Goal: Check status: Check status

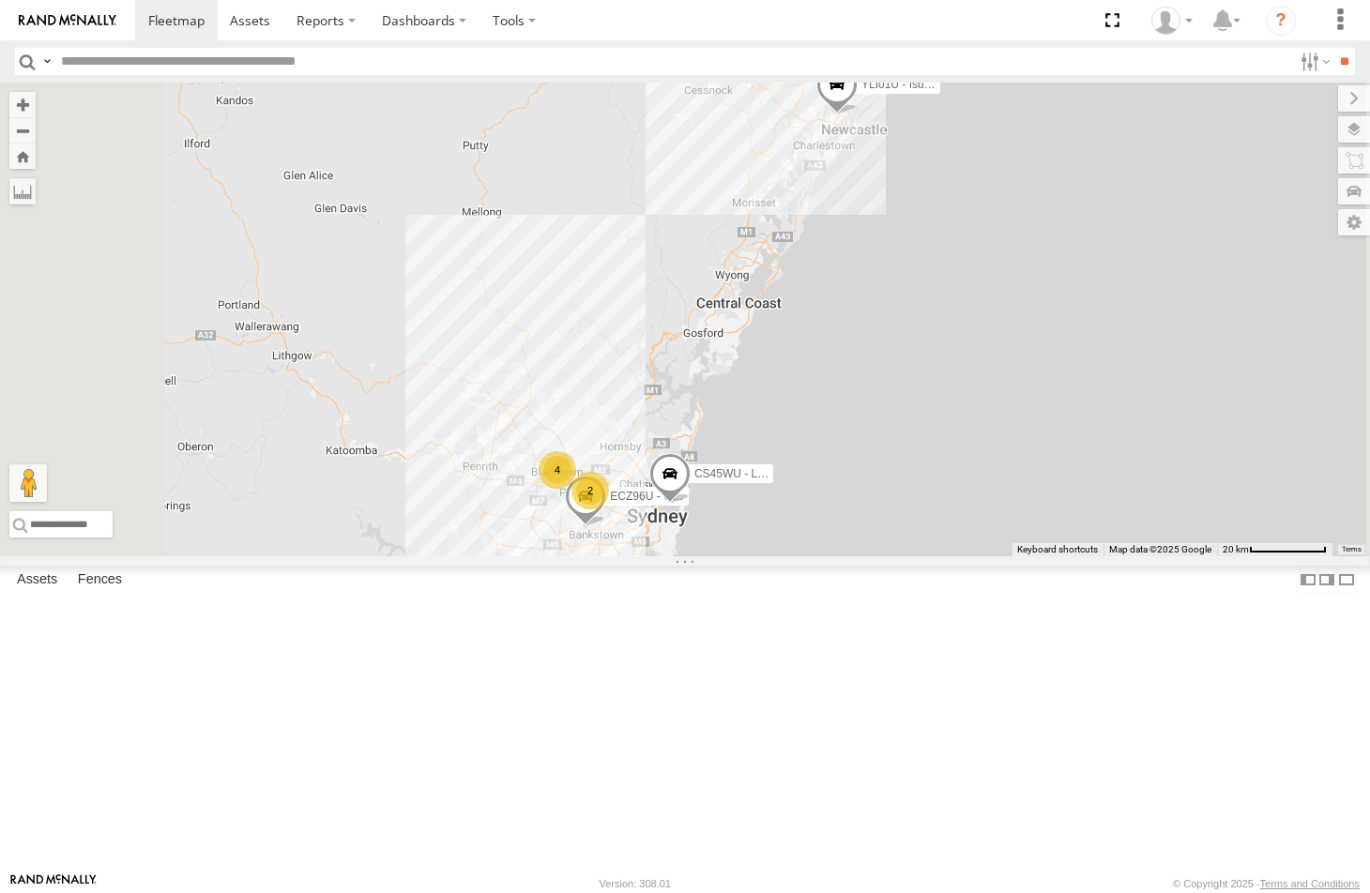
click at [0, 0] on div "ECZ96U - Great Wall" at bounding box center [0, 0] width 0 height 0
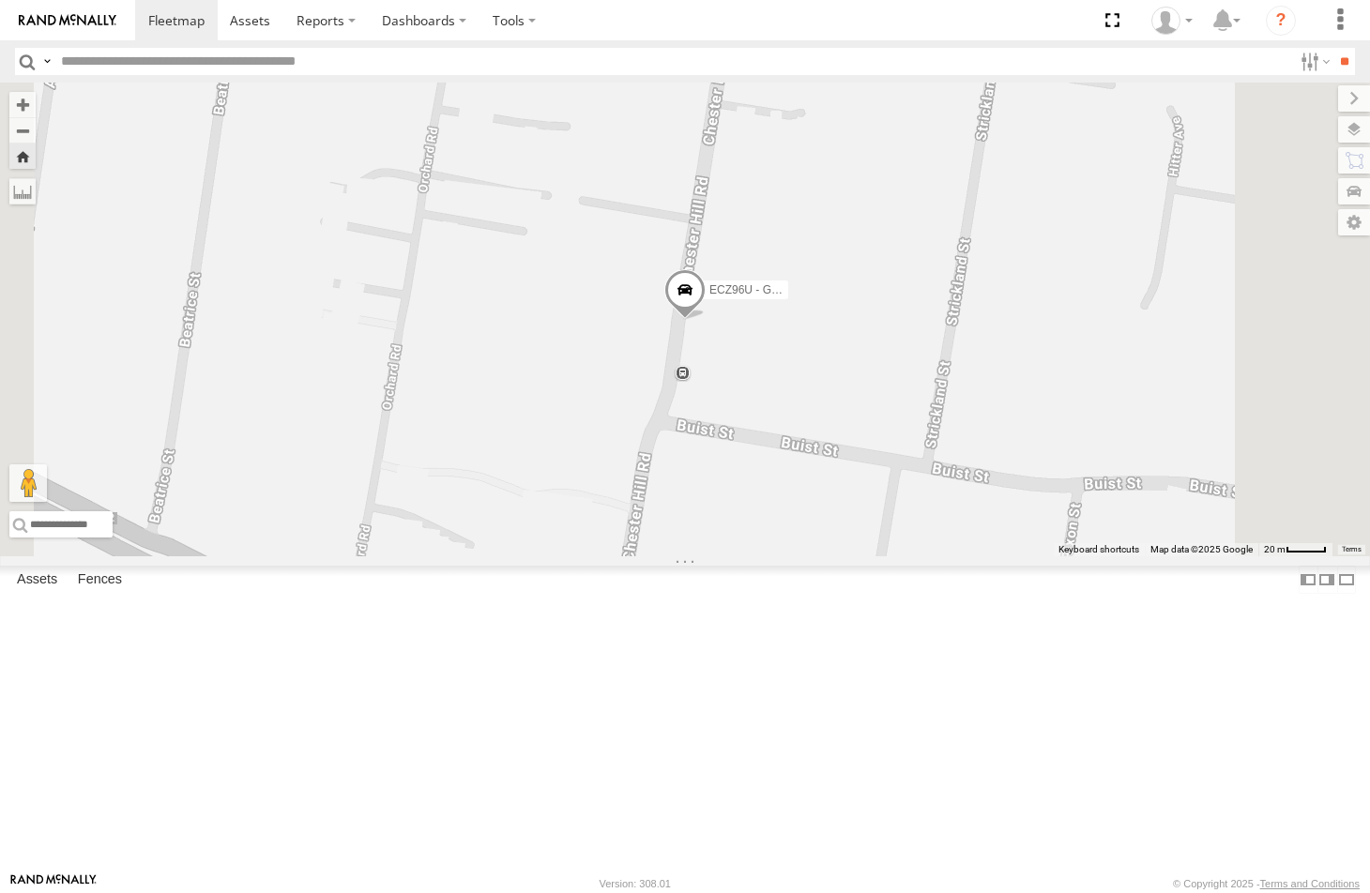
click at [706, 320] on span at bounding box center [684, 294] width 41 height 51
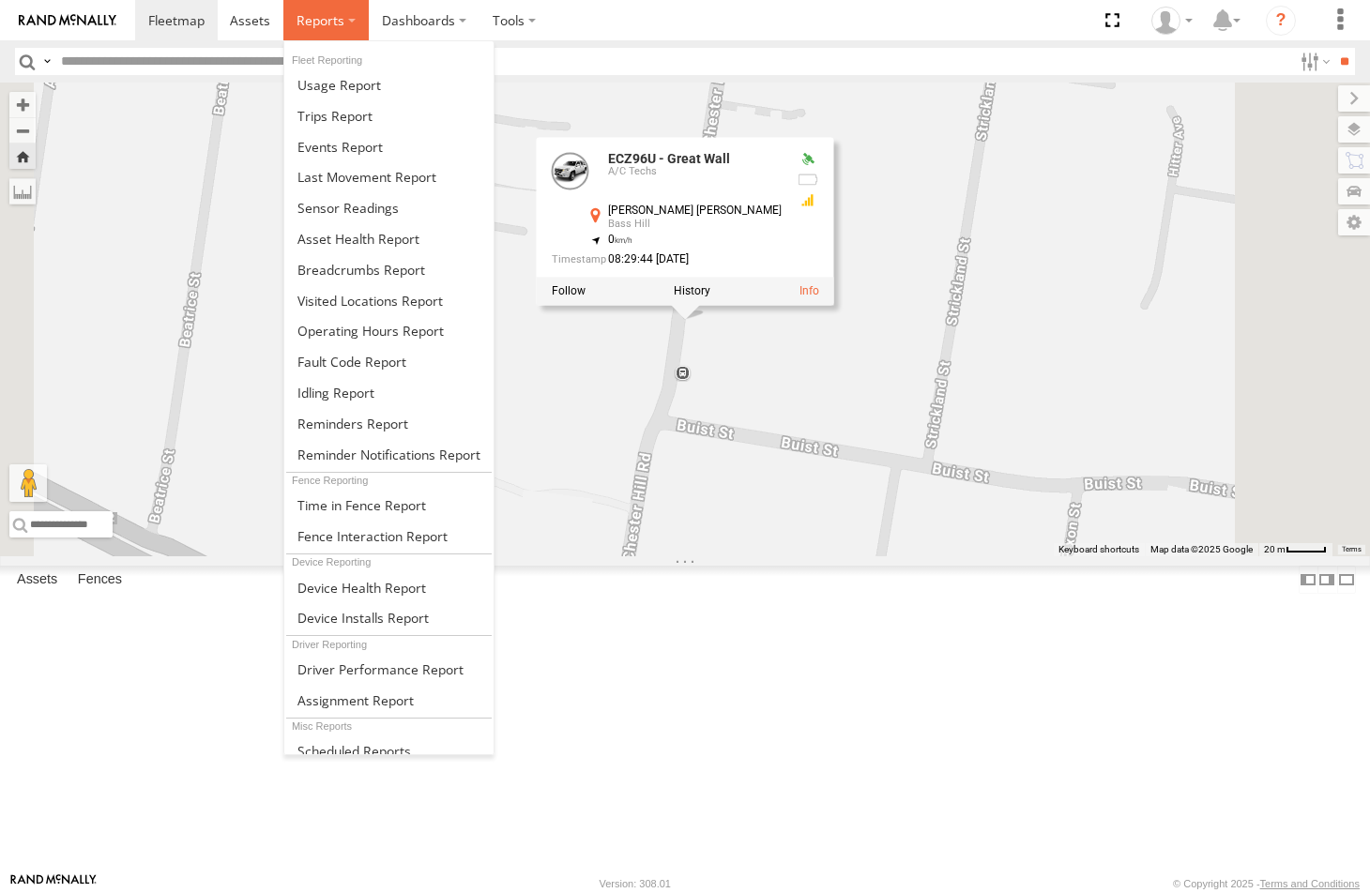
click at [341, 23] on span at bounding box center [321, 20] width 48 height 18
click at [322, 266] on span at bounding box center [361, 270] width 128 height 18
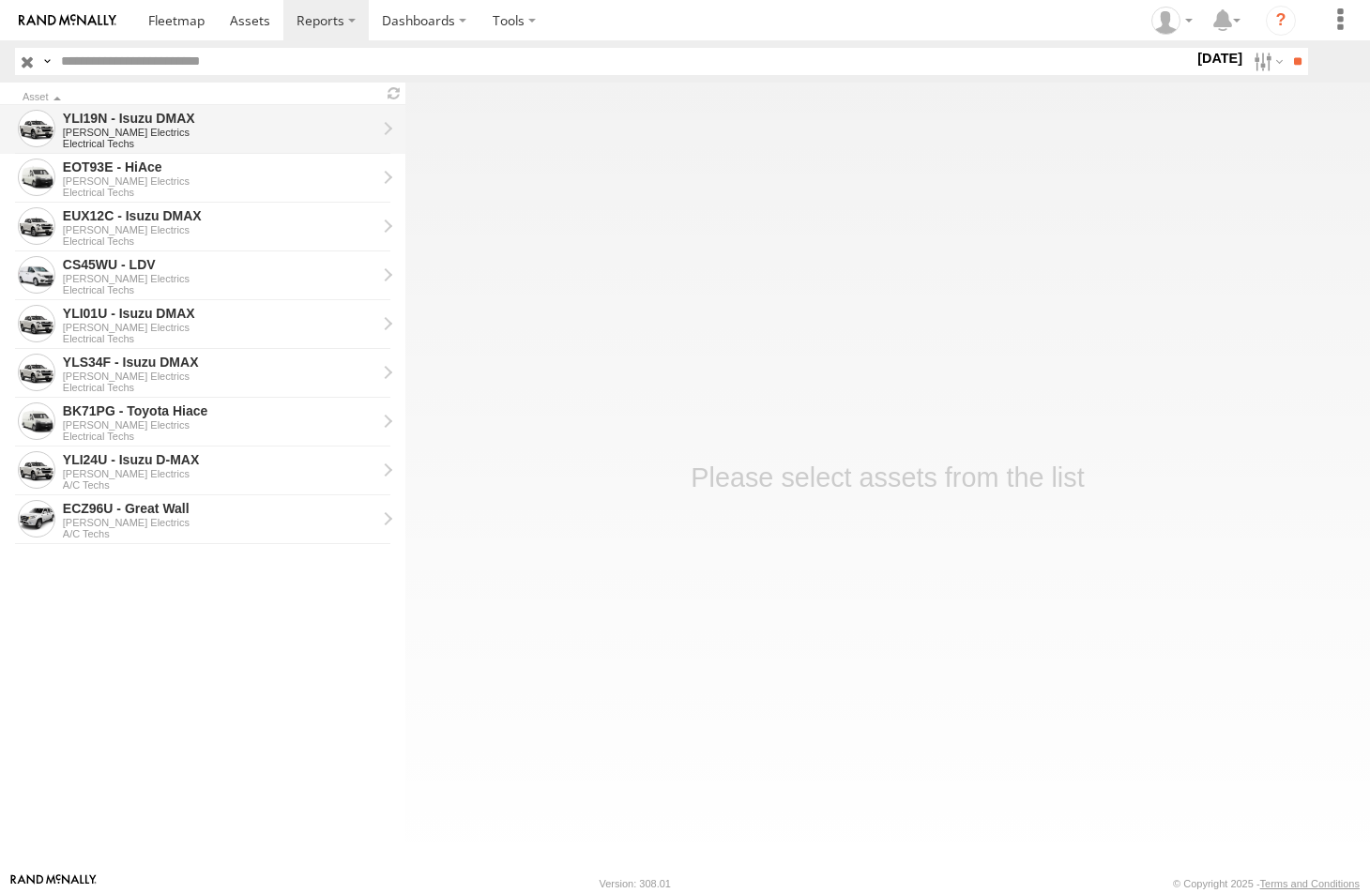
click at [143, 129] on div "[PERSON_NAME] Electrics" at bounding box center [219, 132] width 313 height 11
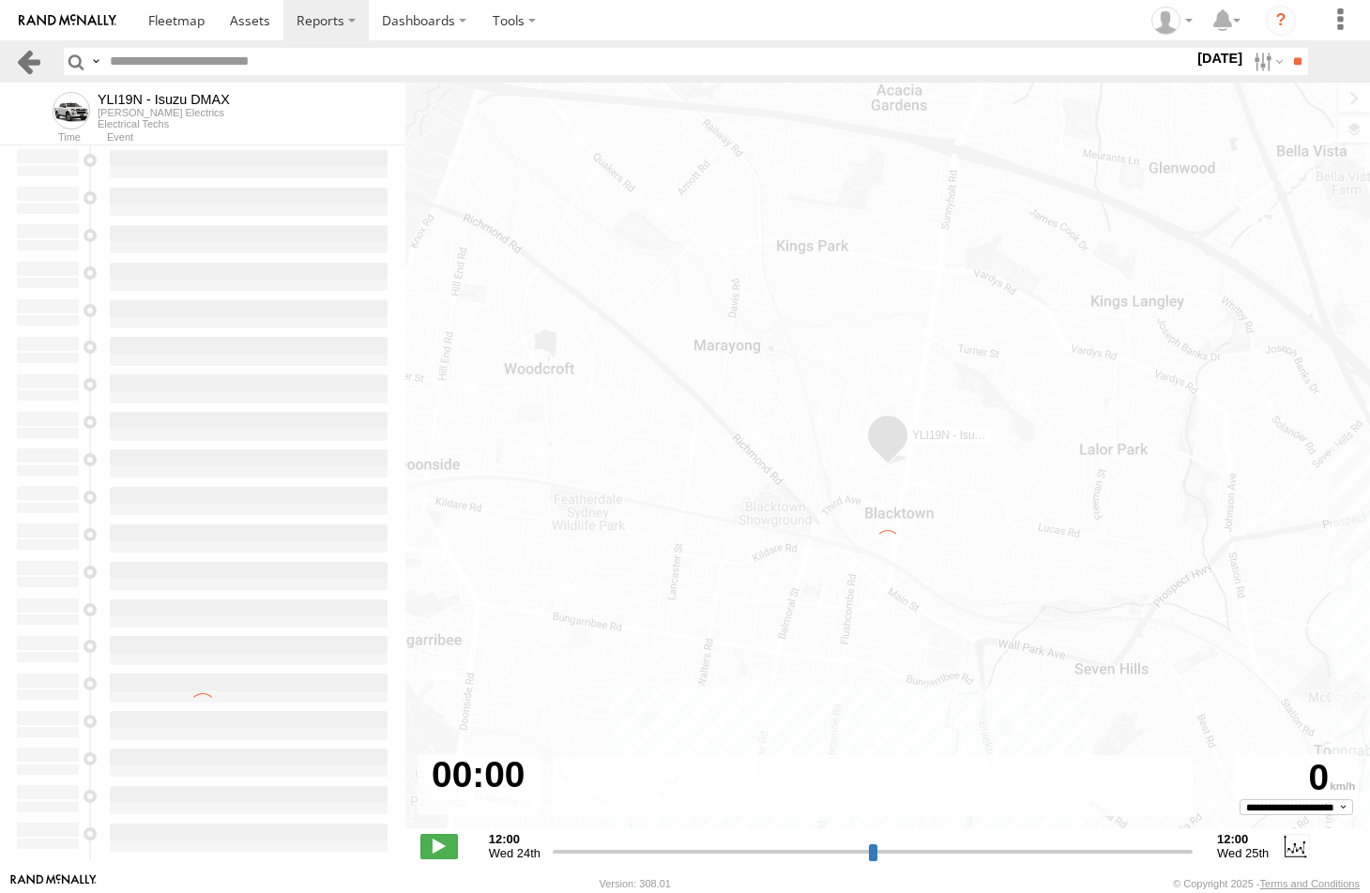
click at [22, 55] on link at bounding box center [28, 61] width 27 height 27
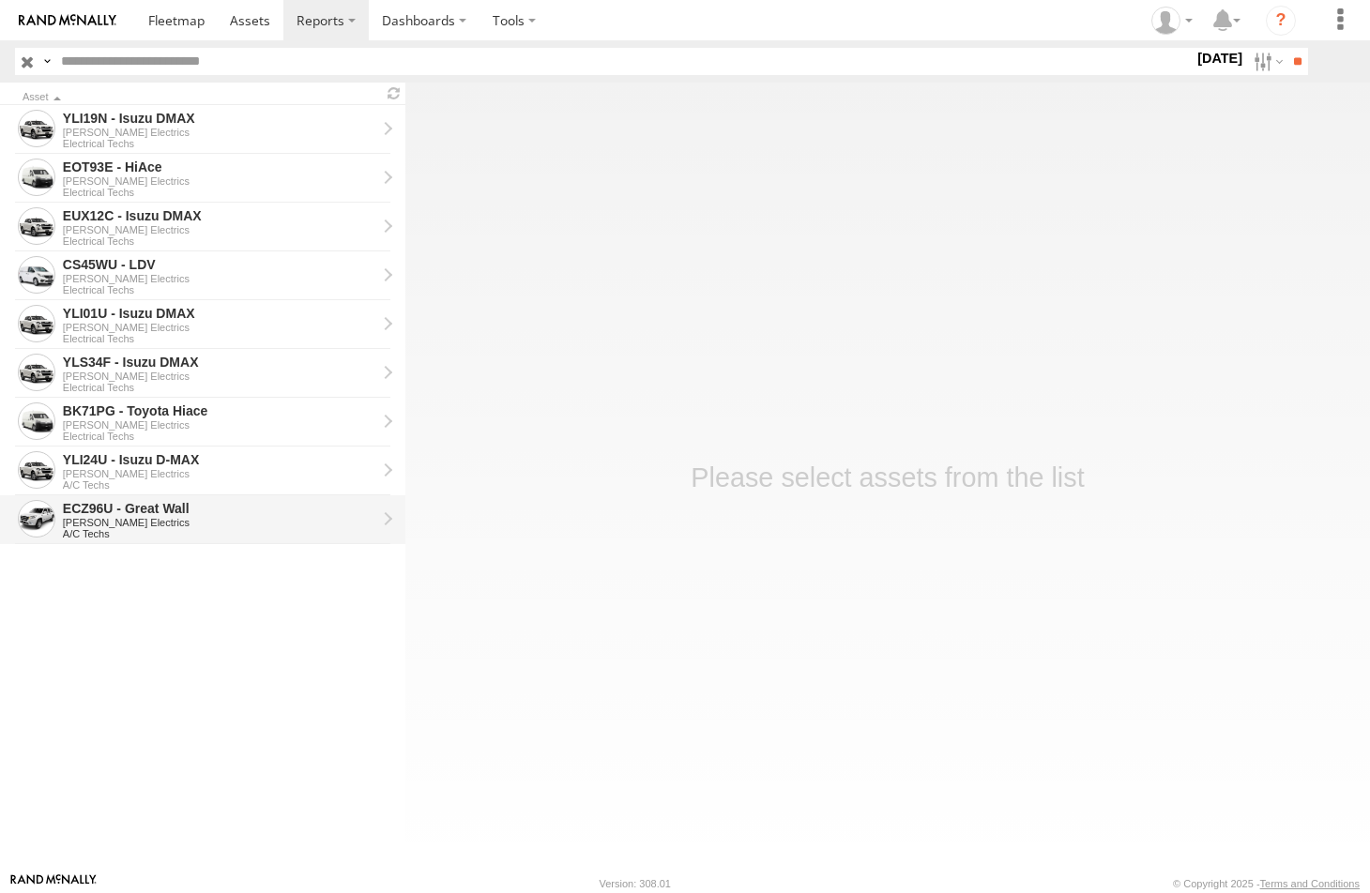
click at [107, 514] on div "ECZ96U - Great Wall" at bounding box center [219, 508] width 313 height 17
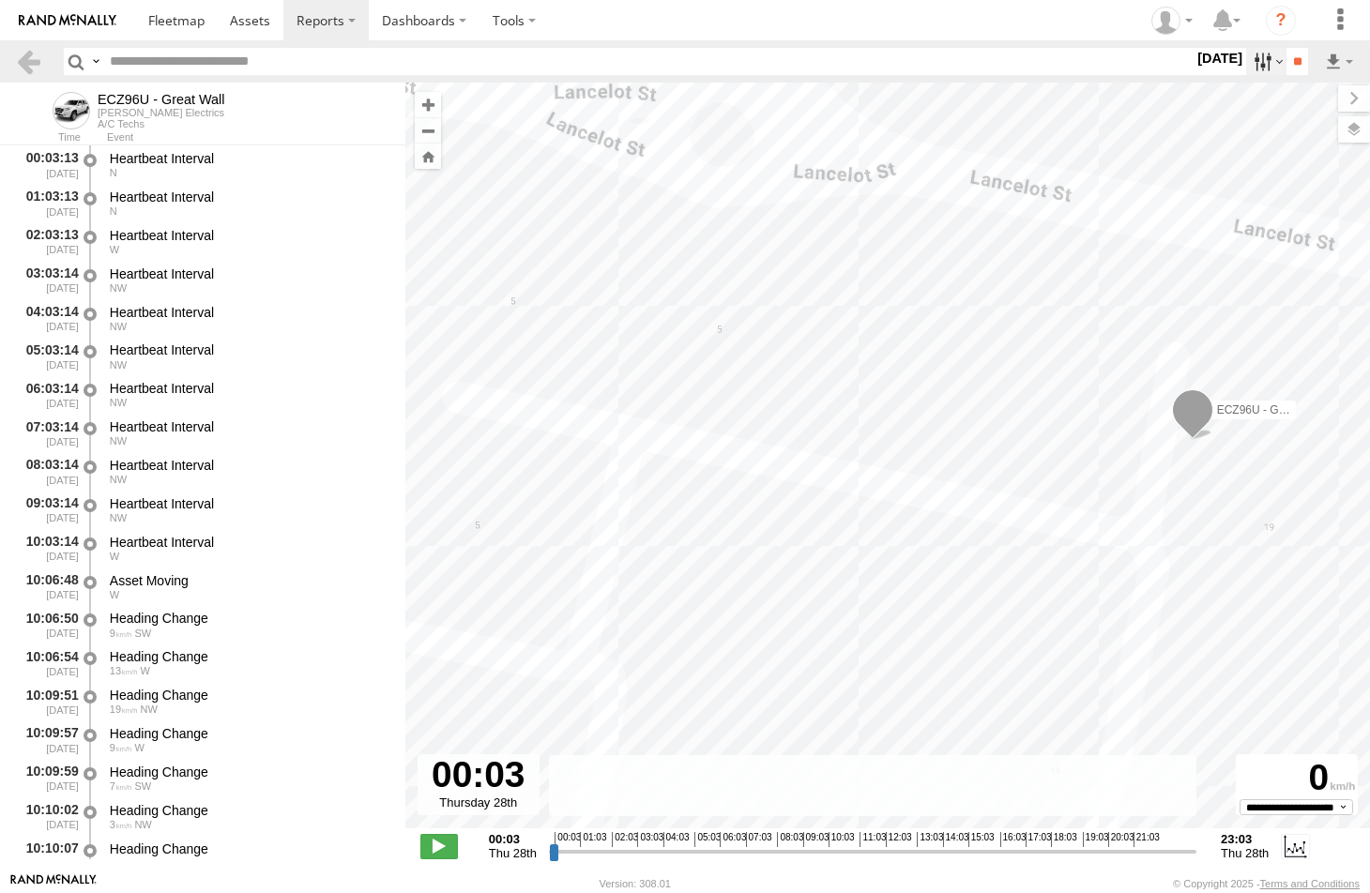
click at [1254, 54] on label at bounding box center [1266, 61] width 40 height 27
click at [0, 0] on label at bounding box center [0, 0] width 0 height 0
click at [1301, 60] on input "**" at bounding box center [1297, 61] width 22 height 27
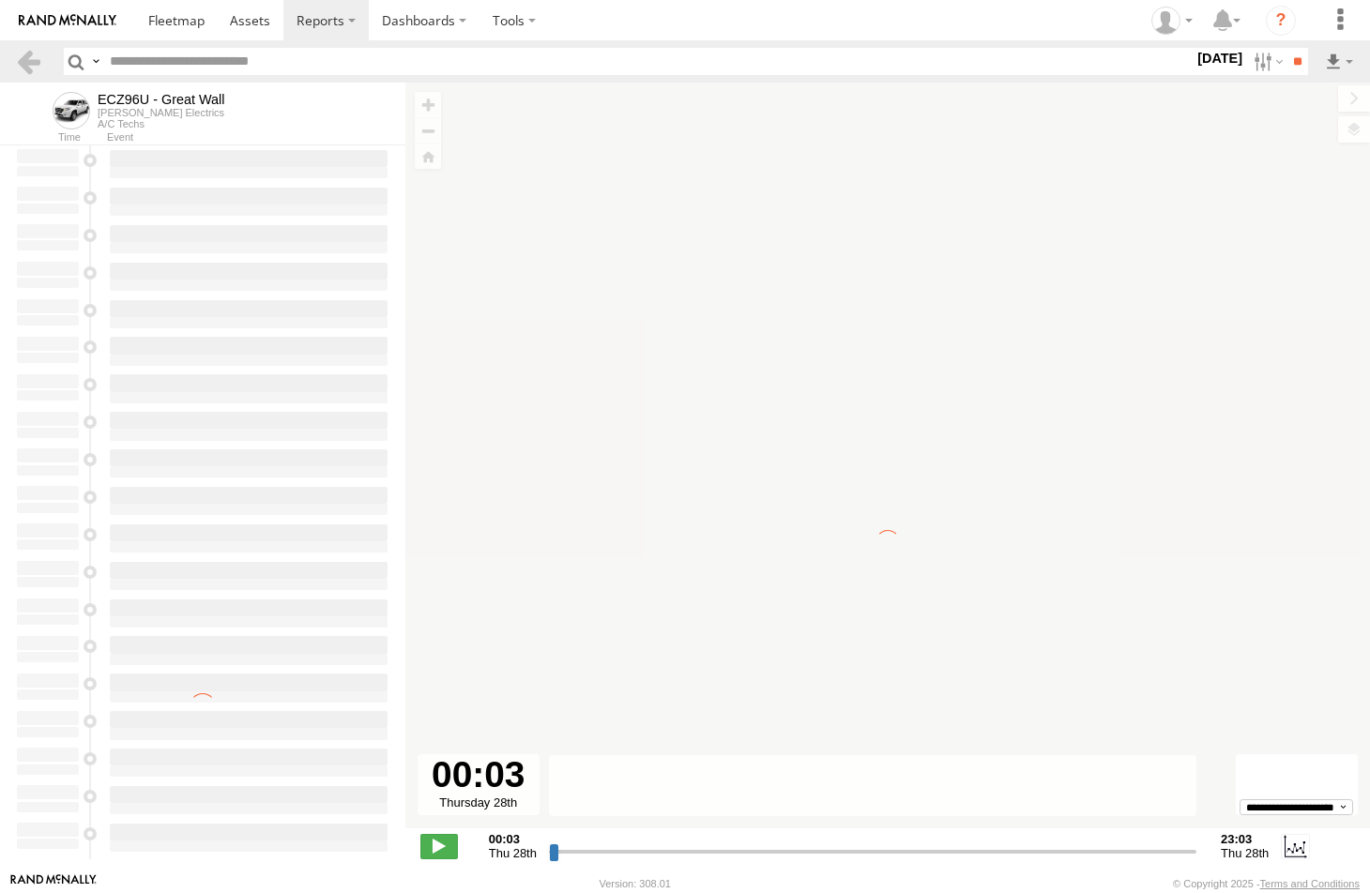
type input "**********"
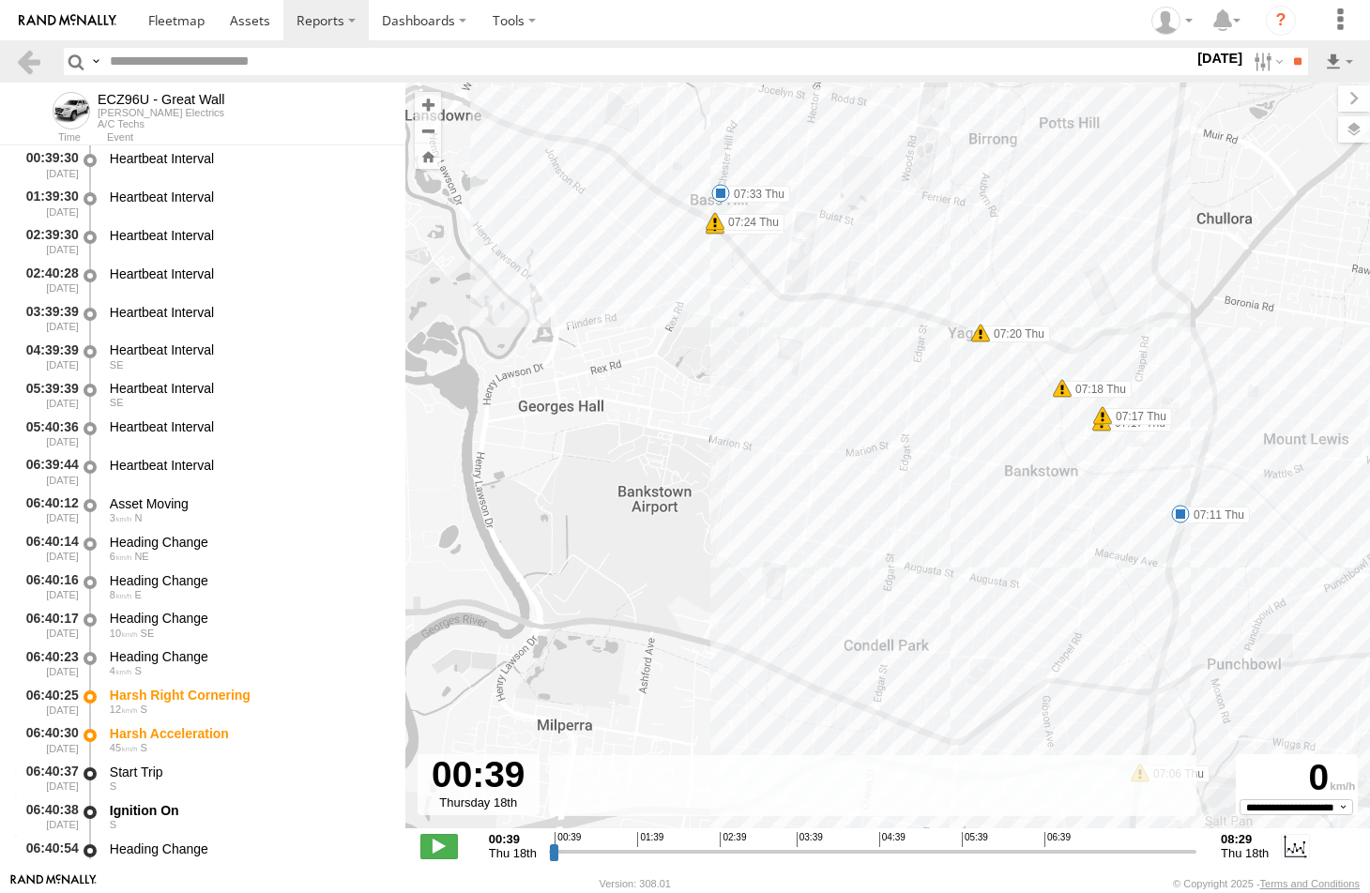
click at [723, 194] on span at bounding box center [720, 193] width 19 height 19
